Goal: Transaction & Acquisition: Purchase product/service

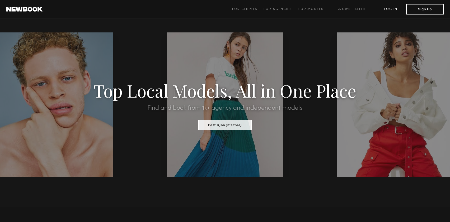
click at [387, 11] on link "Log in" at bounding box center [390, 9] width 31 height 6
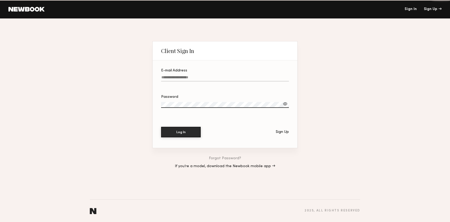
type input "**********"
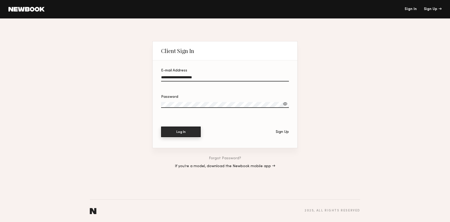
click at [182, 134] on button "Log In" at bounding box center [181, 132] width 40 height 11
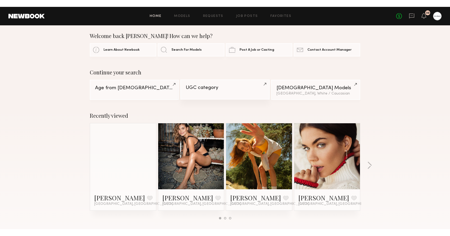
scroll to position [2, 0]
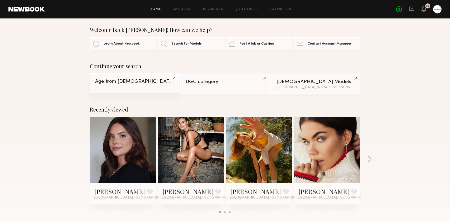
click at [154, 89] on link "Age from 34 y.o." at bounding box center [134, 83] width 89 height 20
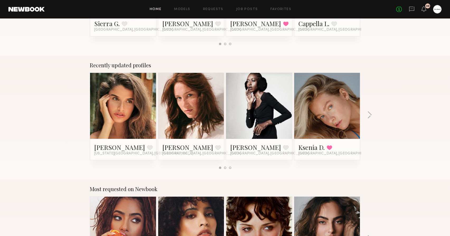
scroll to position [294, 0]
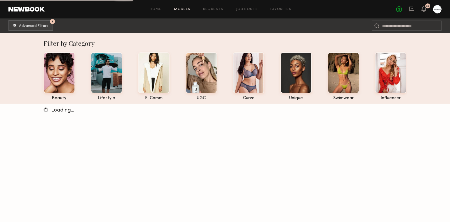
click at [33, 33] on section "Filter by Category beauty lifestyle e-comm UGC curve unique swimwear influencer…" at bounding box center [225, 76] width 450 height 86
click at [31, 27] on span "Advanced Filters" at bounding box center [33, 26] width 29 height 4
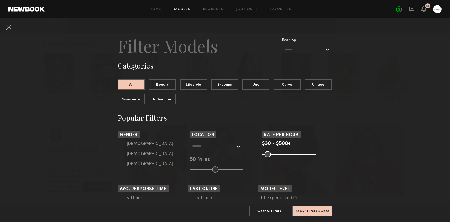
click at [140, 155] on div "Female" at bounding box center [150, 154] width 46 height 3
type input "**"
click at [311, 50] on input "text" at bounding box center [307, 50] width 50 height 10
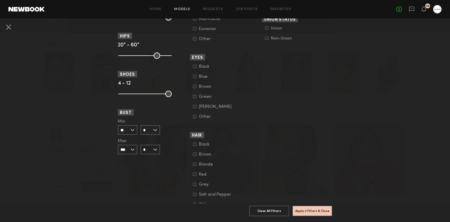
scroll to position [378, 0]
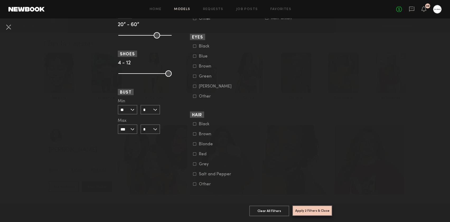
click at [312, 211] on button "Apply 2 Filters & Close" at bounding box center [312, 211] width 40 height 11
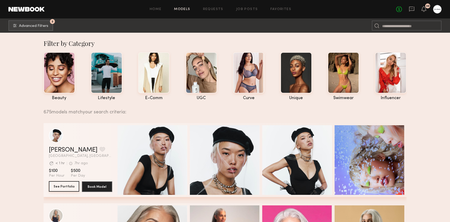
click at [63, 187] on button "See Portfolio" at bounding box center [64, 186] width 30 height 11
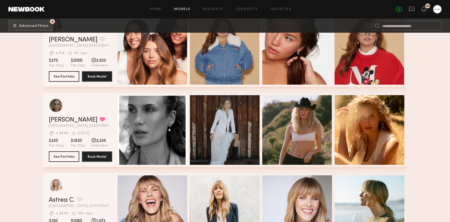
scroll to position [432, 0]
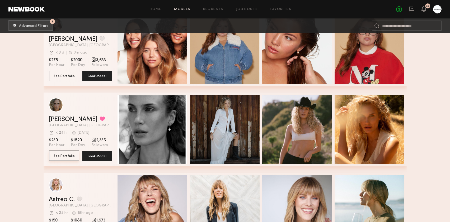
click at [59, 158] on button "See Portfolio" at bounding box center [64, 156] width 30 height 11
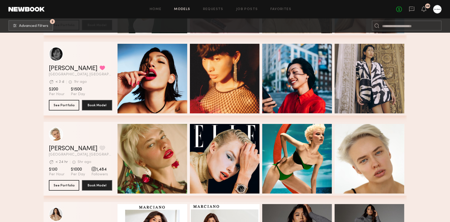
scroll to position [1049, 0]
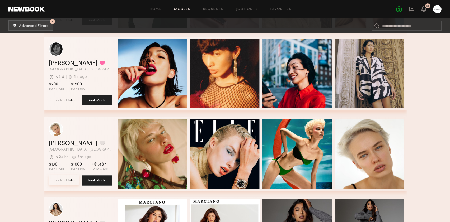
click at [60, 181] on button "See Portfolio" at bounding box center [64, 180] width 30 height 11
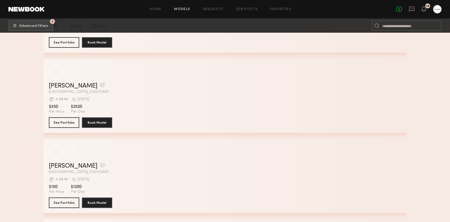
scroll to position [3371, 0]
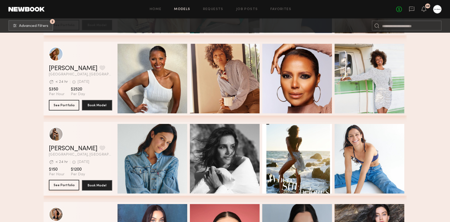
click at [67, 185] on button "See Portfolio" at bounding box center [64, 185] width 30 height 11
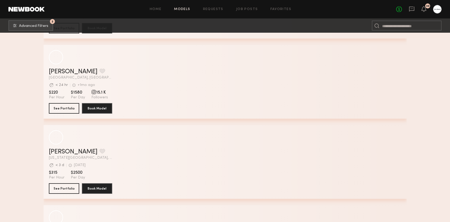
scroll to position [4811, 0]
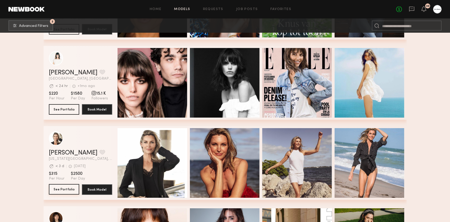
click at [68, 192] on button "See Portfolio" at bounding box center [64, 189] width 30 height 11
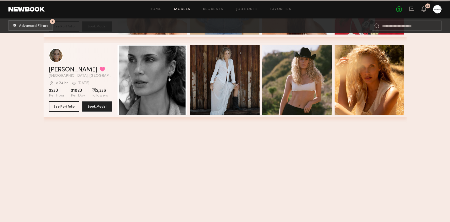
scroll to position [261, 0]
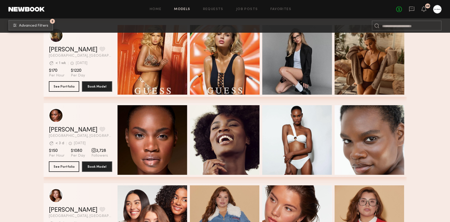
click at [44, 26] on span "Advanced Filters" at bounding box center [33, 26] width 29 height 4
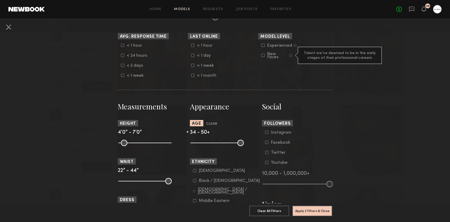
scroll to position [0, 0]
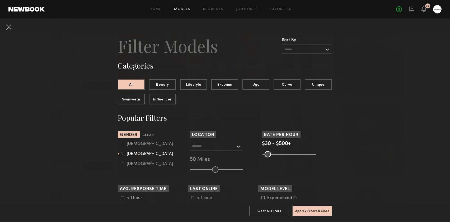
click at [249, 140] on nb-browse-filter "Location Los Angeles, CA New York City, NY Brooklyn, NY Chicago, IL 50 Miles" at bounding box center [225, 151] width 70 height 41
click at [232, 144] on input "text" at bounding box center [213, 146] width 43 height 9
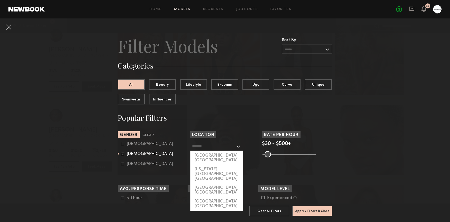
click at [227, 155] on div "Los Angeles, CA" at bounding box center [216, 158] width 52 height 14
type input "**********"
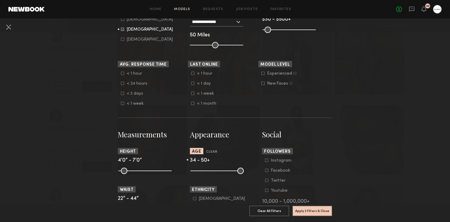
scroll to position [125, 0]
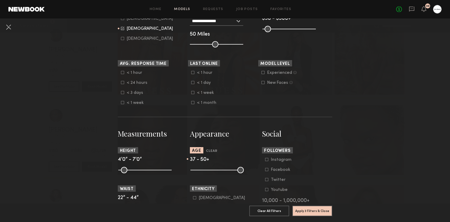
drag, startPoint x: 218, startPoint y: 173, endPoint x: 222, endPoint y: 173, distance: 4.0
type input "**"
click at [222, 173] on input "range" at bounding box center [216, 170] width 53 height 6
click at [316, 210] on button "Apply 3 Filters & Close" at bounding box center [312, 211] width 40 height 11
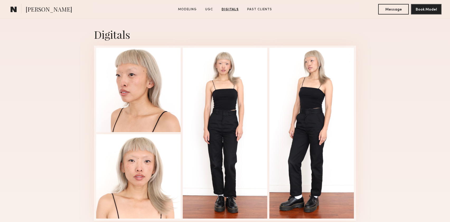
scroll to position [740, 0]
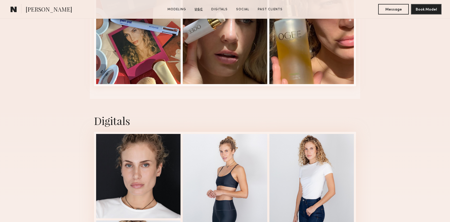
scroll to position [899, 0]
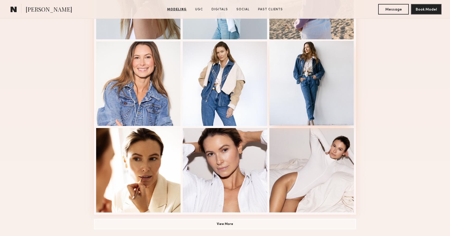
scroll to position [291, 0]
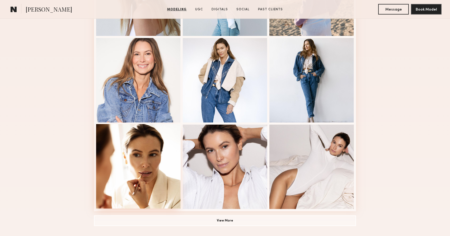
click at [171, 155] on div at bounding box center [138, 166] width 84 height 84
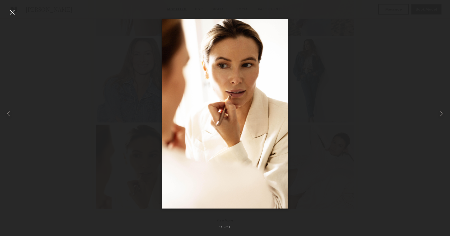
click at [322, 76] on div at bounding box center [225, 113] width 450 height 211
